Goal: Task Accomplishment & Management: Use online tool/utility

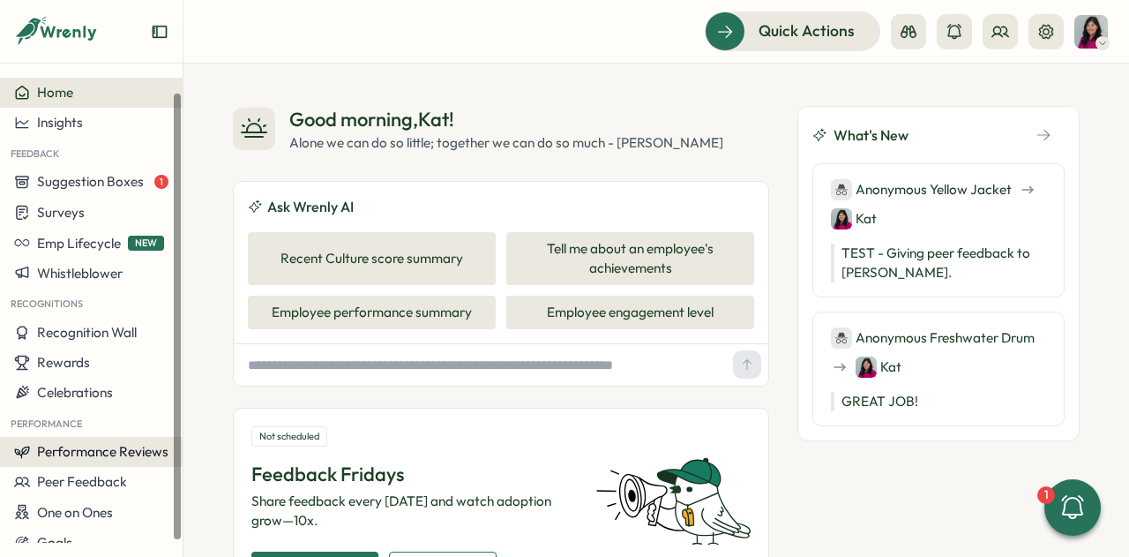
scroll to position [14, 0]
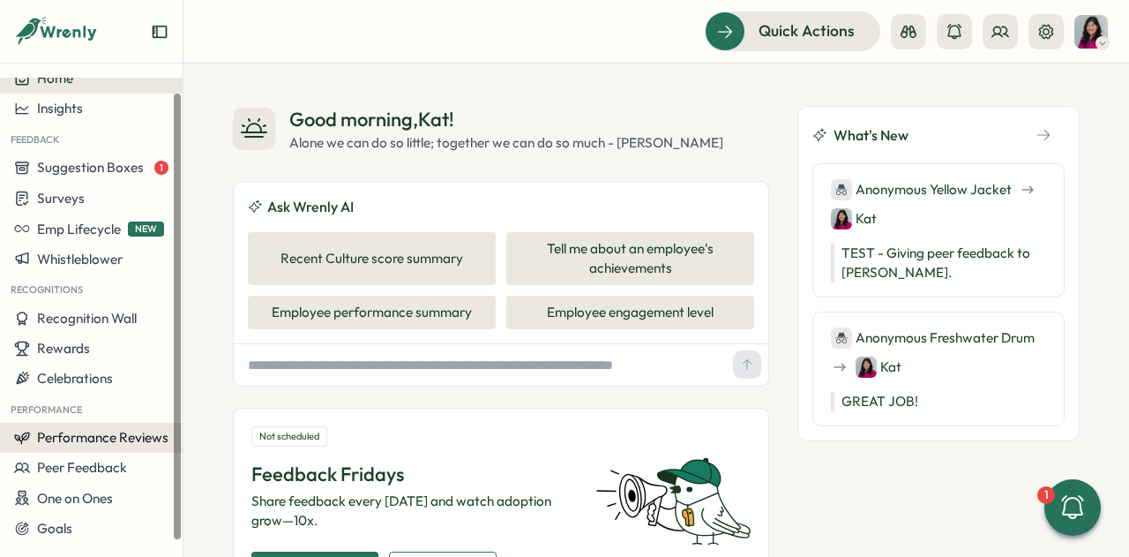
click at [58, 438] on span "Performance Reviews" at bounding box center [102, 437] width 131 height 17
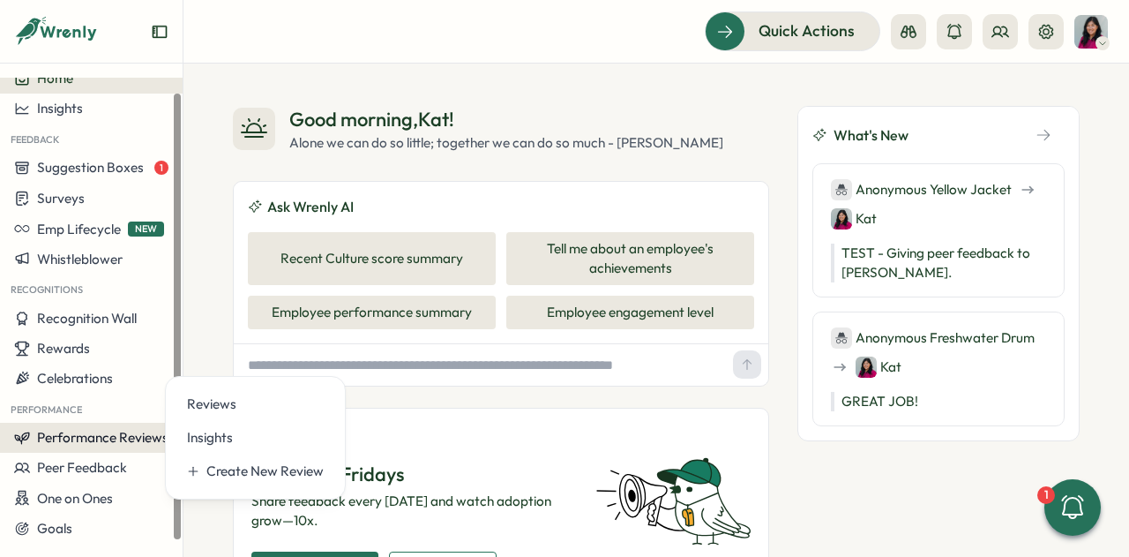
click at [58, 438] on span "Performance Reviews" at bounding box center [102, 437] width 131 height 17
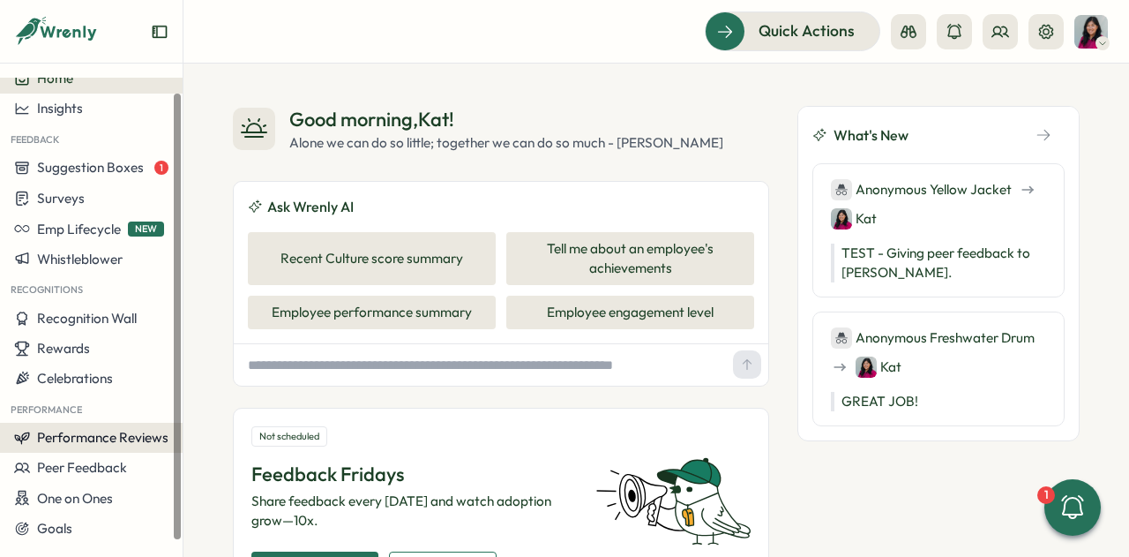
click at [83, 431] on span "Performance Reviews" at bounding box center [102, 437] width 131 height 17
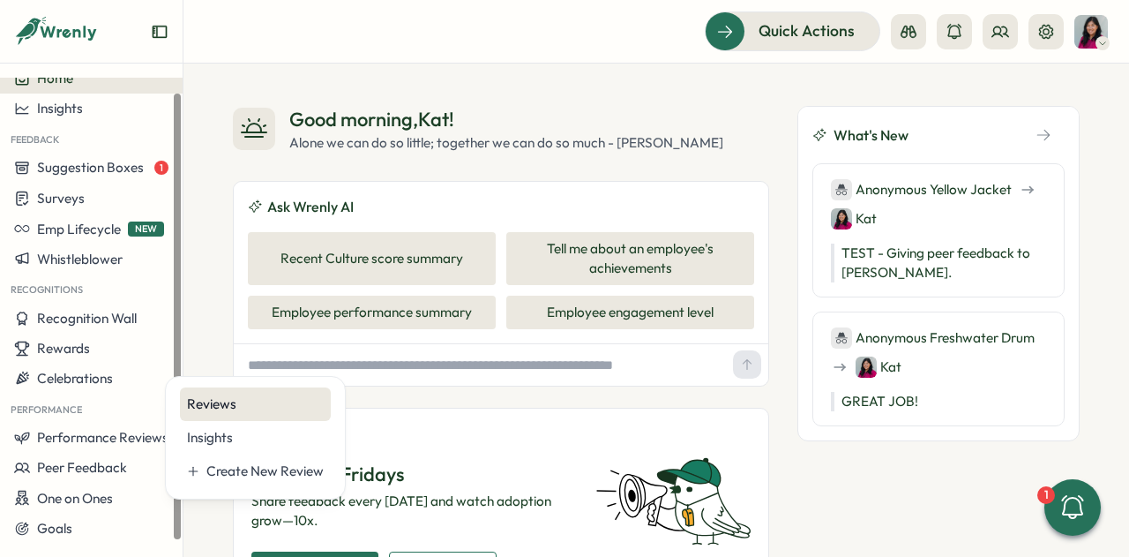
click at [214, 389] on div "Reviews" at bounding box center [255, 404] width 151 height 34
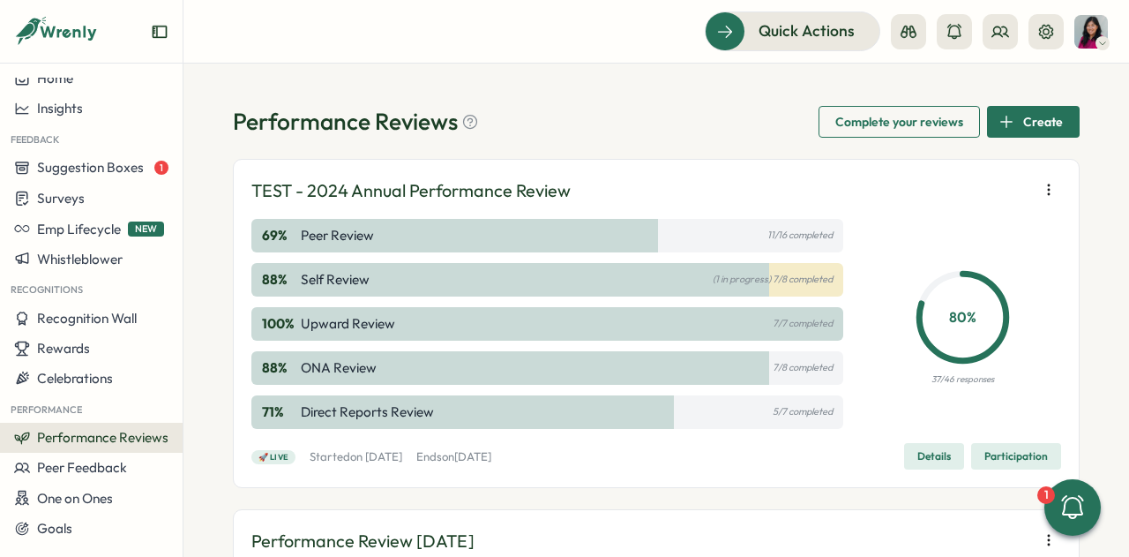
click at [942, 457] on span "Details" at bounding box center [934, 456] width 34 height 25
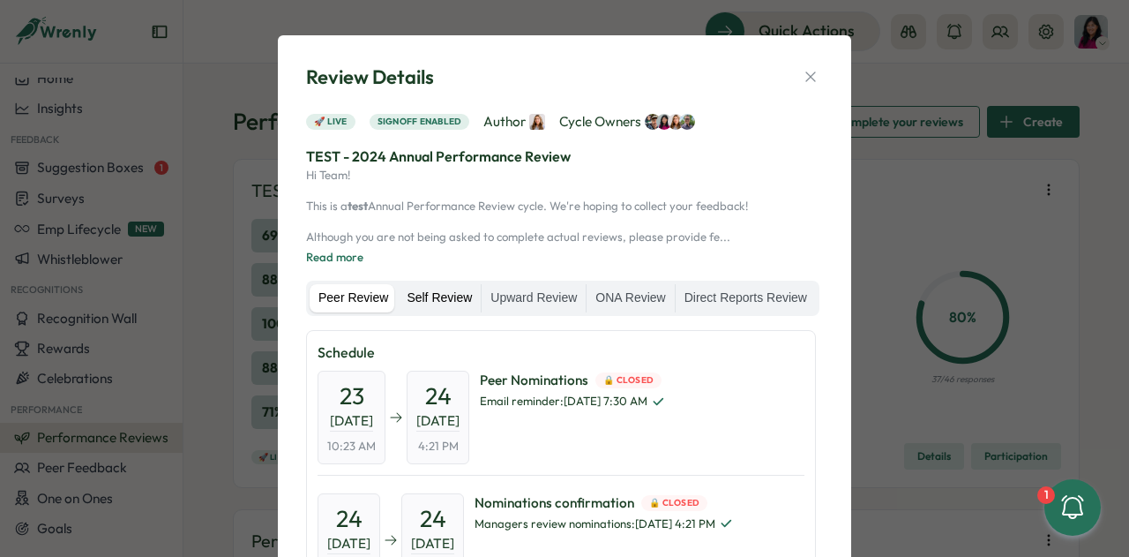
click at [401, 301] on label "Self Review" at bounding box center [439, 298] width 83 height 28
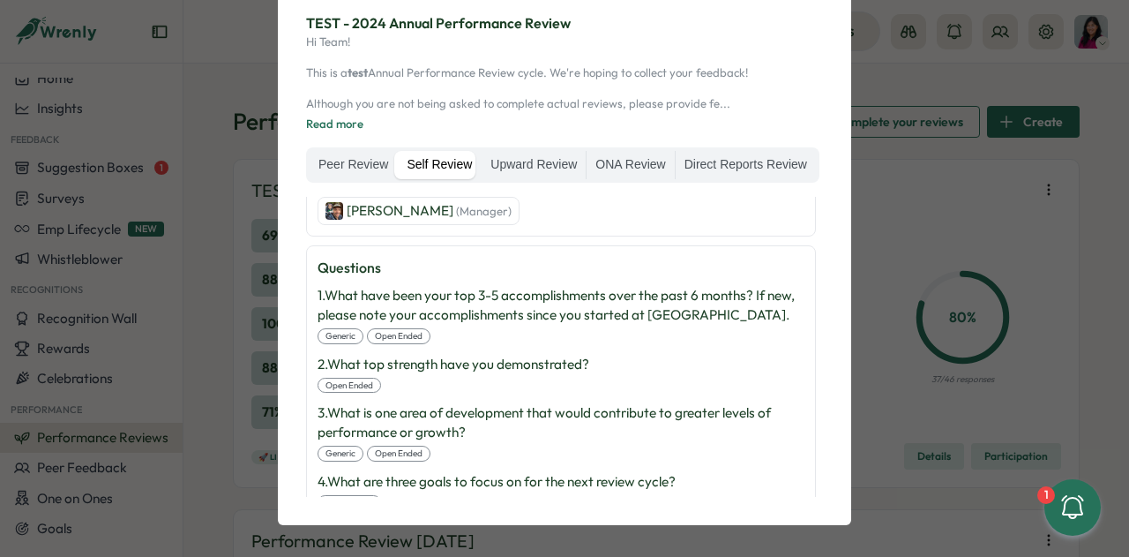
scroll to position [134, 0]
click at [347, 167] on label "Peer Review" at bounding box center [353, 164] width 87 height 28
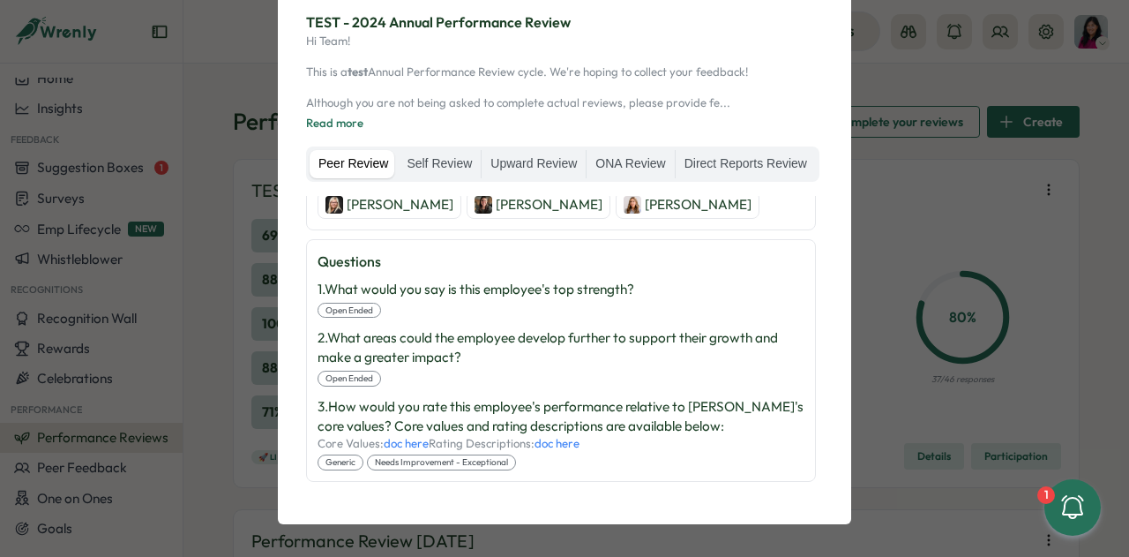
scroll to position [136, 0]
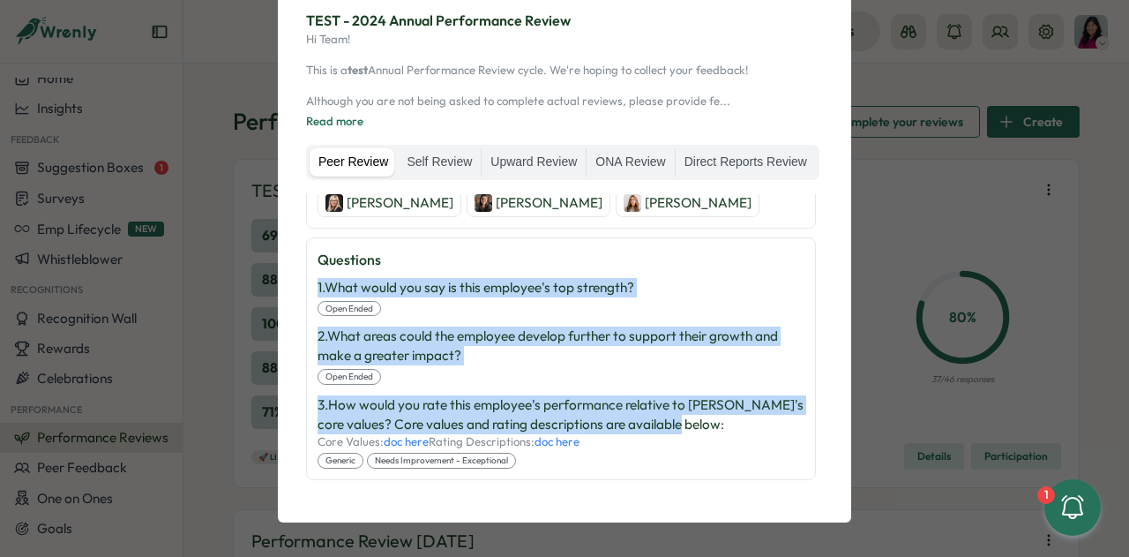
drag, startPoint x: 704, startPoint y: 402, endPoint x: 283, endPoint y: 254, distance: 446.1
click at [283, 254] on div "Review Details 🚀 Live Signoff enabled Author Cycle Owners TEST - 2024 Annual Pe…" at bounding box center [564, 210] width 573 height 623
